Goal: Check status

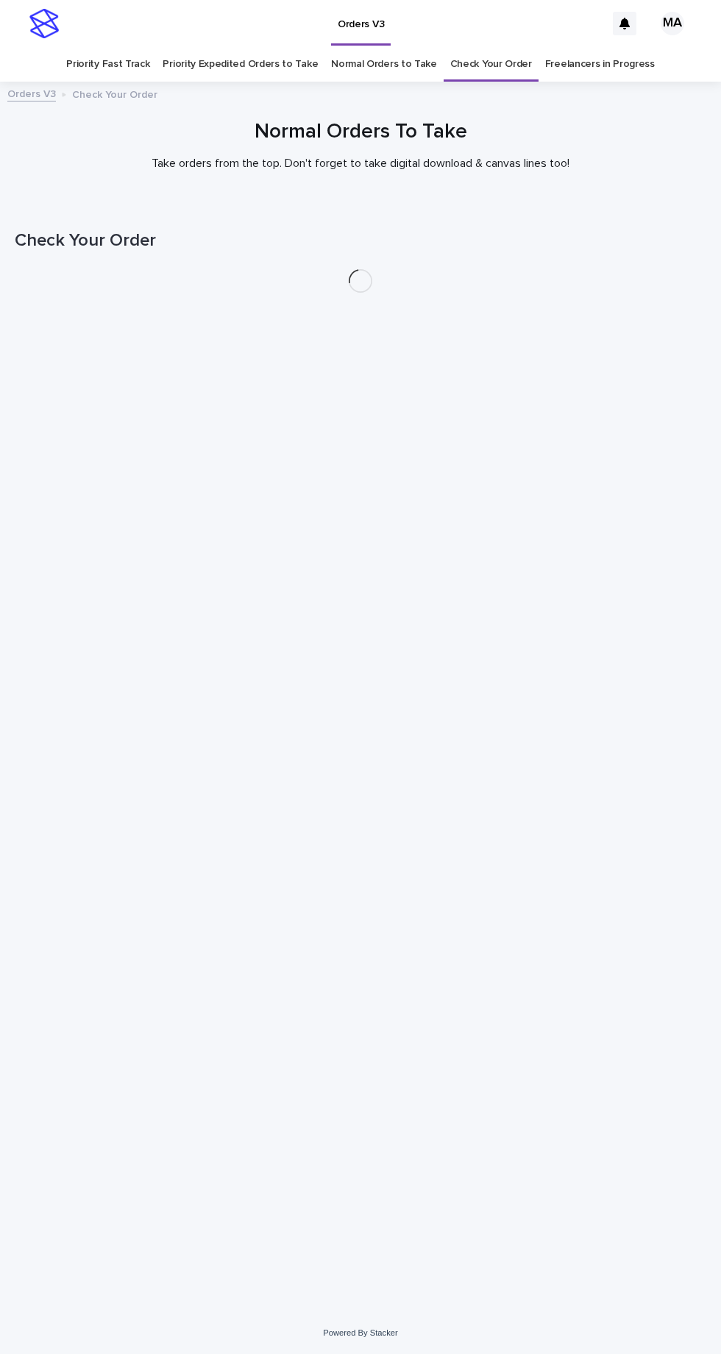
scroll to position [46, 0]
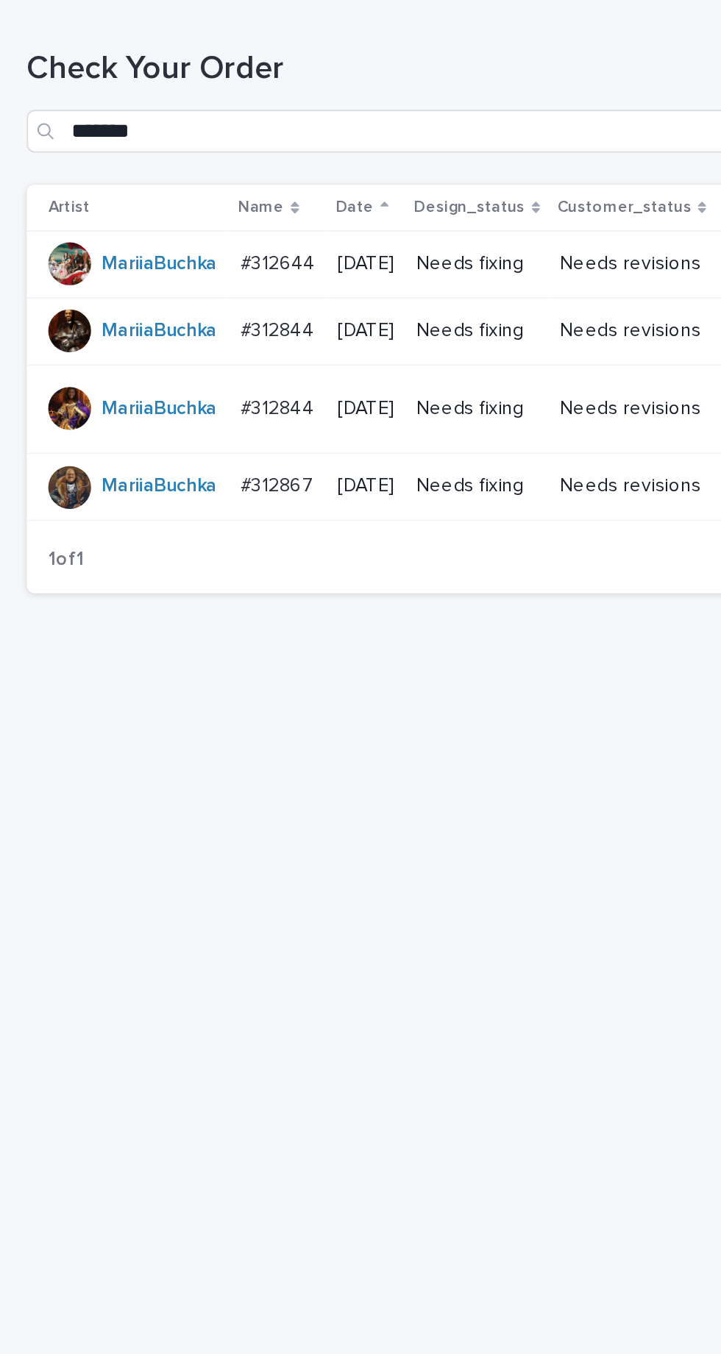
click at [352, 336] on div "Needs revisions" at bounding box center [347, 348] width 79 height 24
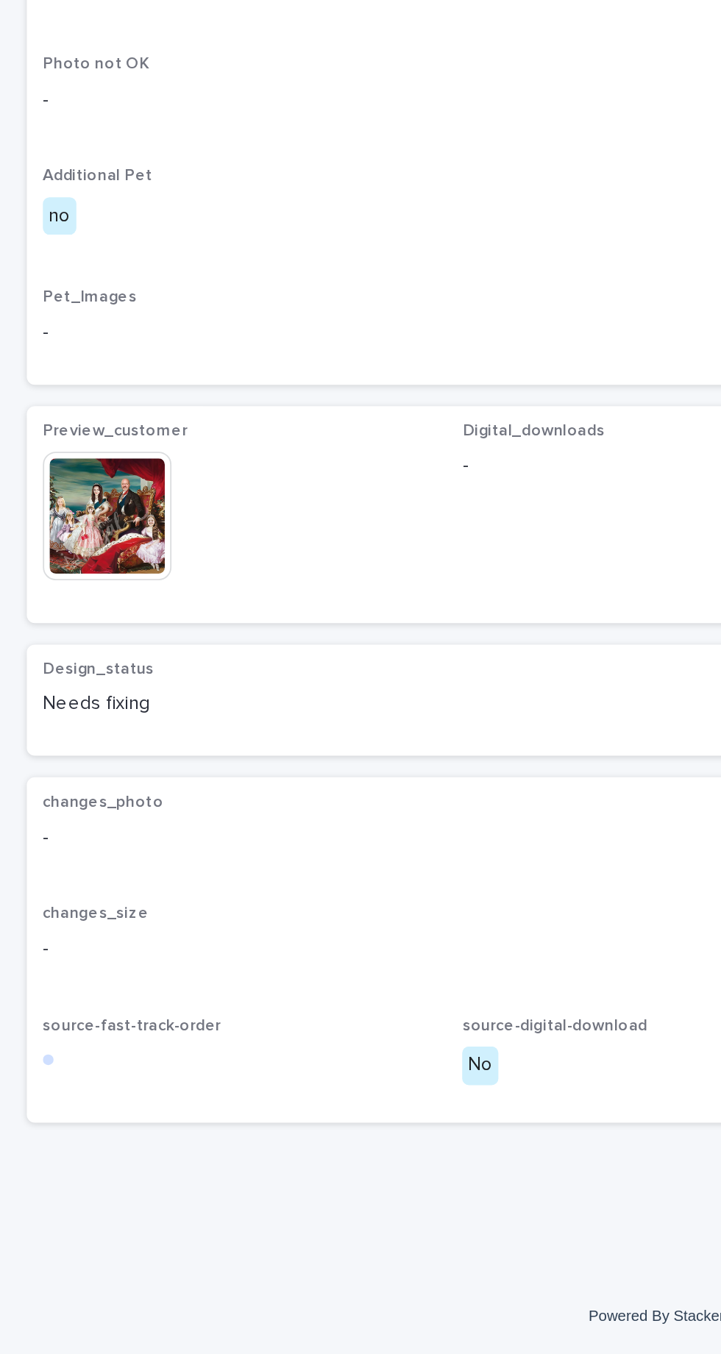
click at [71, 929] on img at bounding box center [59, 894] width 71 height 71
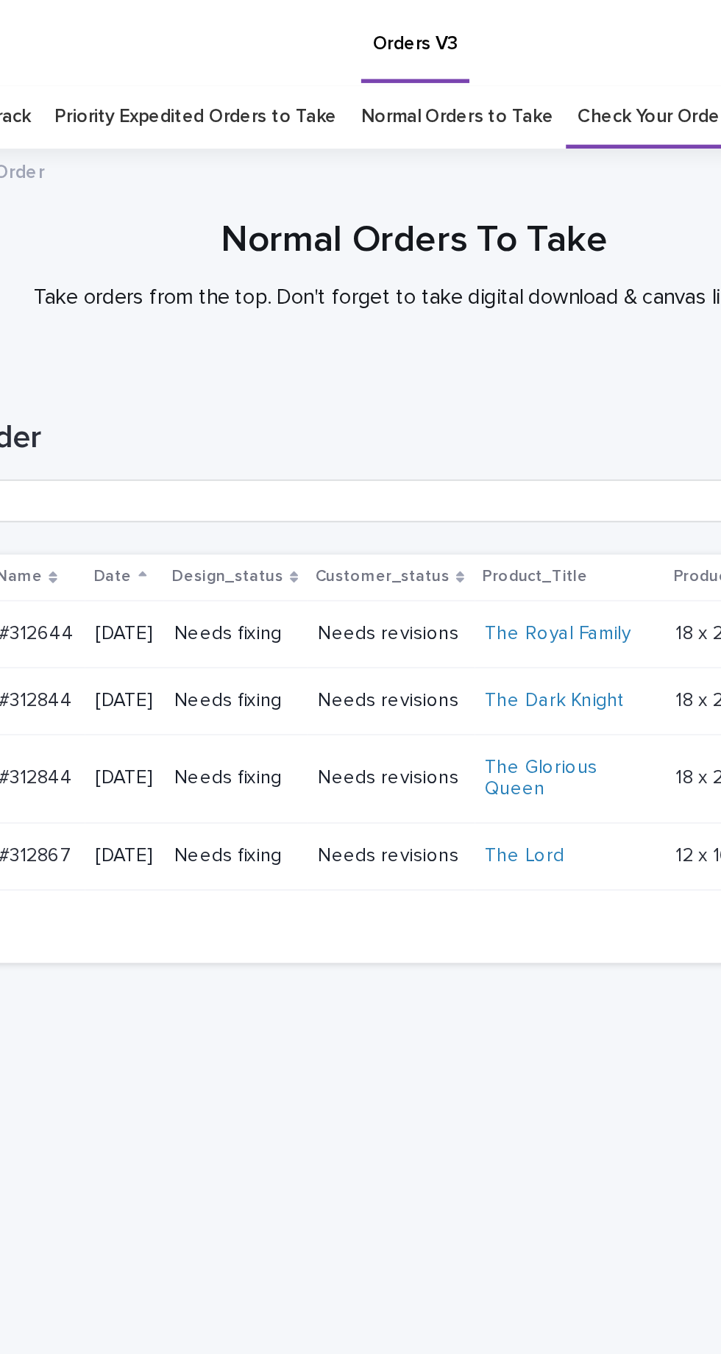
click at [360, 376] on div "Needs revisions" at bounding box center [347, 383] width 79 height 15
click at [365, 422] on p "Needs revisions" at bounding box center [347, 428] width 79 height 13
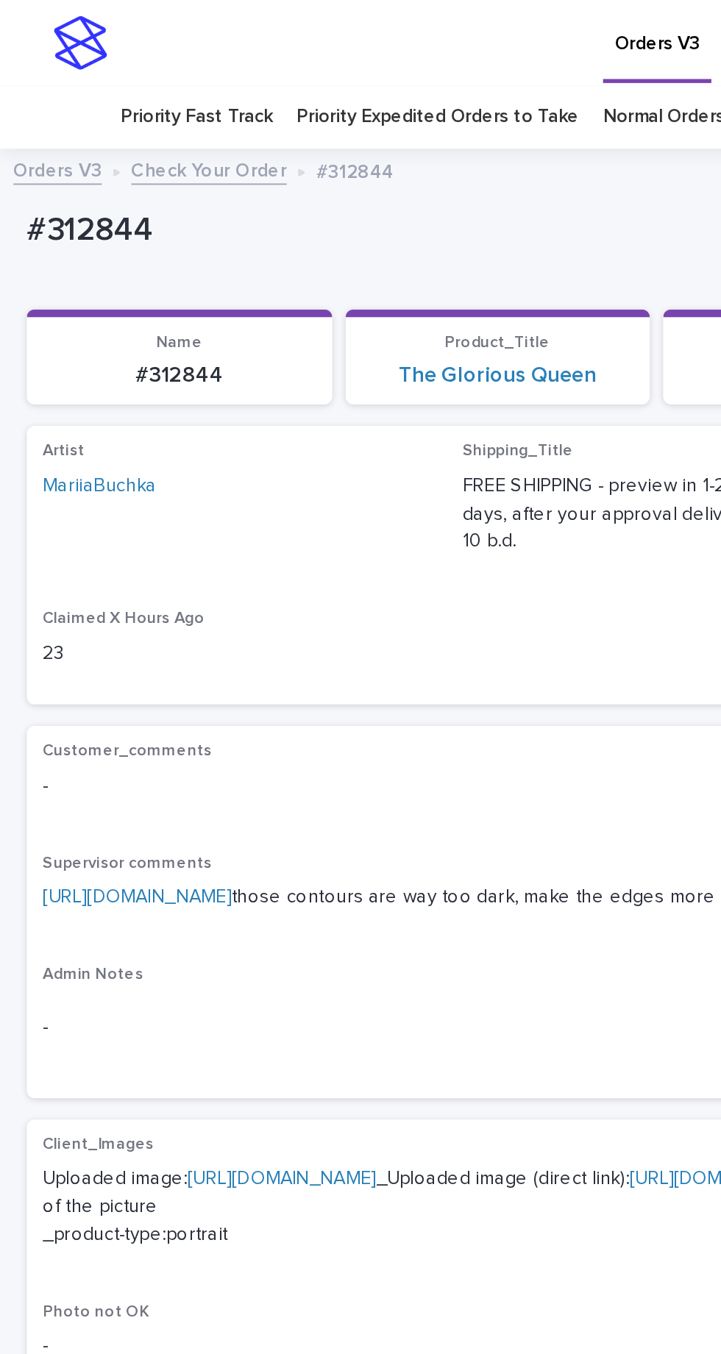
click at [80, 488] on link "[URL][DOMAIN_NAME]" at bounding box center [76, 493] width 104 height 10
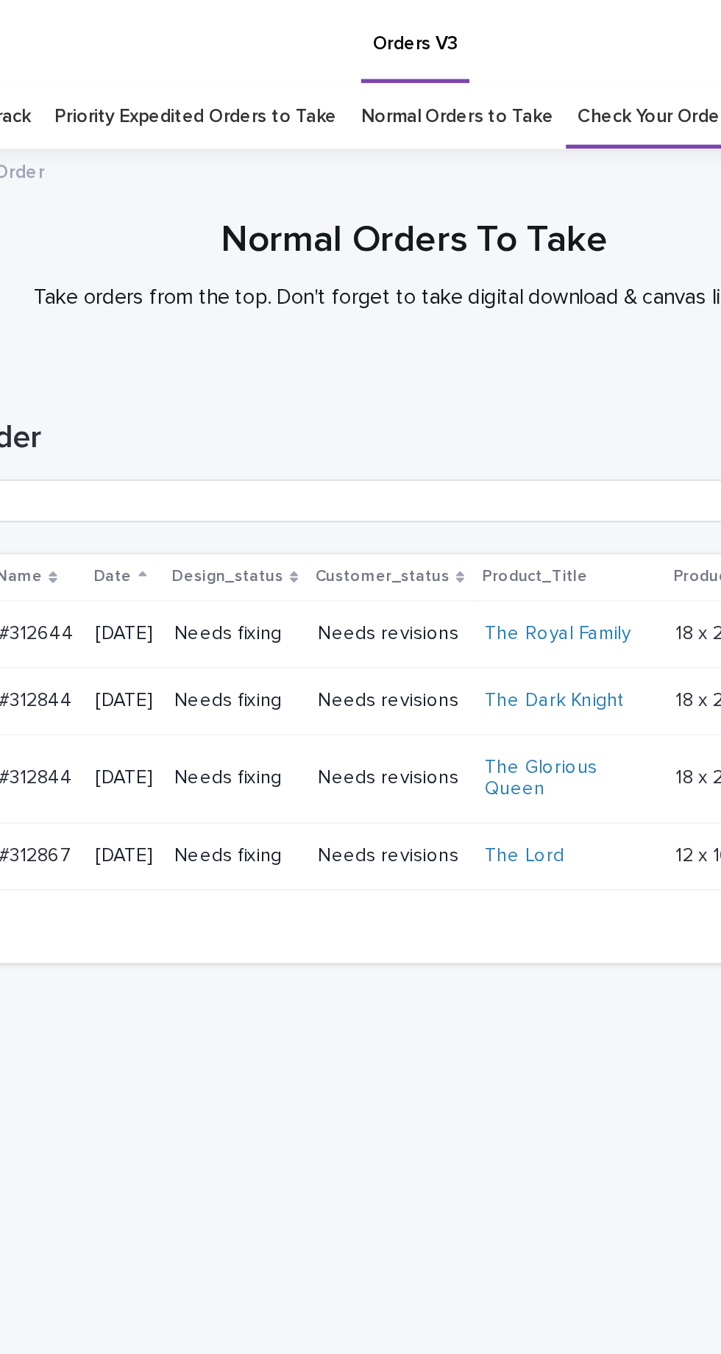
click at [277, 464] on p "Needs fixing" at bounding box center [262, 470] width 67 height 13
